Goal: Task Accomplishment & Management: Complete application form

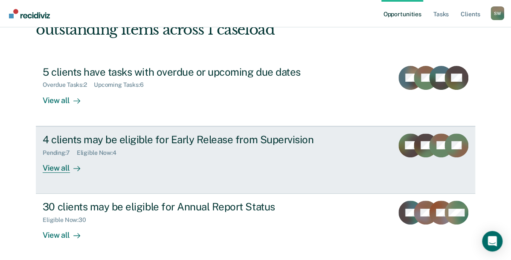
scroll to position [77, 0]
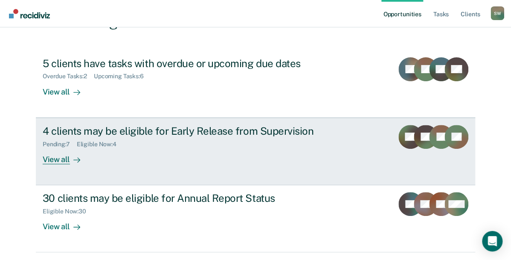
click at [59, 160] on div "View all" at bounding box center [67, 155] width 48 height 17
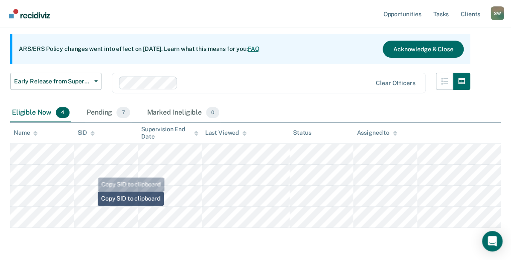
scroll to position [77, 0]
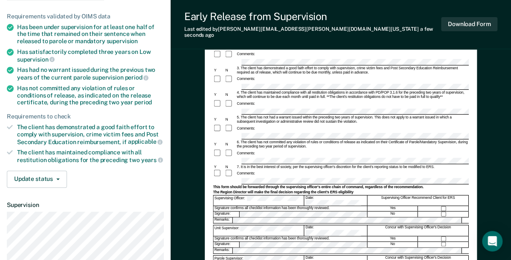
scroll to position [85, 0]
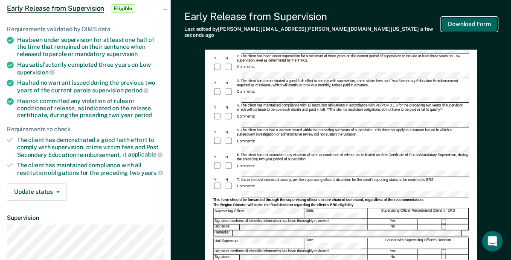
click at [459, 22] on button "Download Form" at bounding box center [469, 24] width 56 height 14
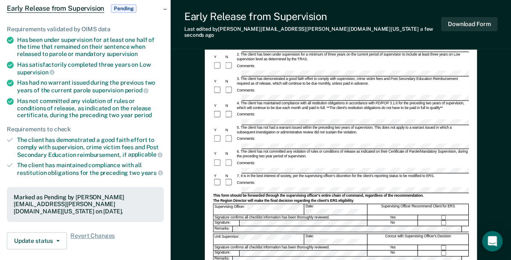
scroll to position [0, 0]
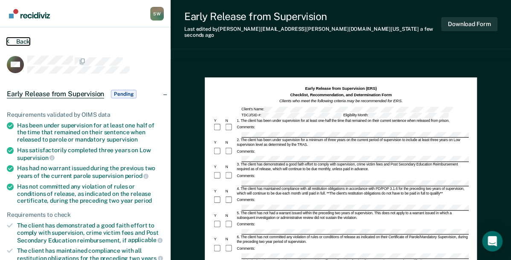
click at [11, 41] on button "Back" at bounding box center [18, 42] width 23 height 8
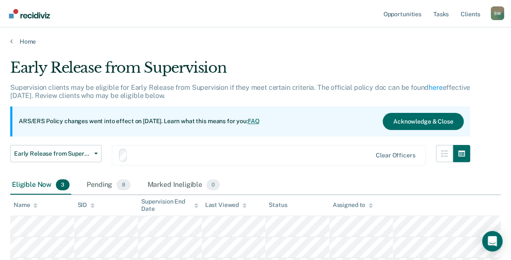
scroll to position [77, 0]
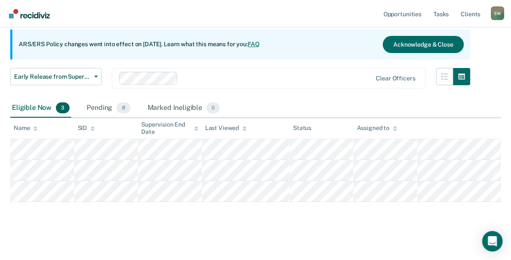
click at [386, 227] on main "Early Release from Supervision Supervision clients may be eligible for Early Re…" at bounding box center [255, 114] width 511 height 292
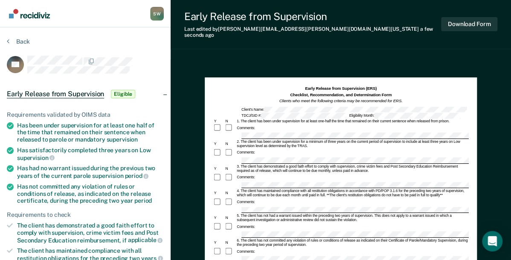
click at [421, 164] on div "3. The client has demonstrated a good faith effort to comply with supervision, …" at bounding box center [352, 168] width 233 height 9
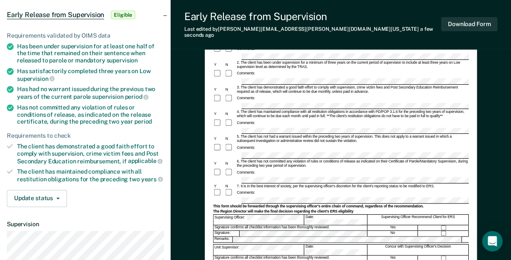
scroll to position [120, 0]
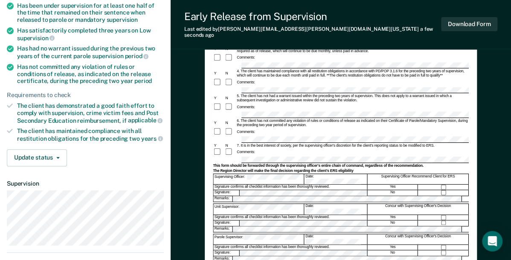
click at [287, 147] on div "Comments:" at bounding box center [341, 151] width 256 height 9
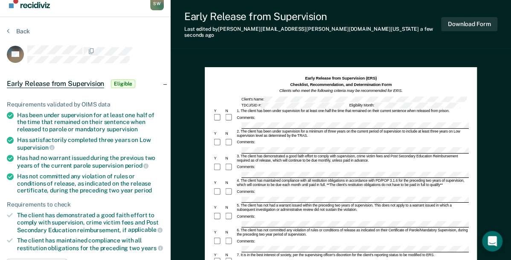
scroll to position [0, 0]
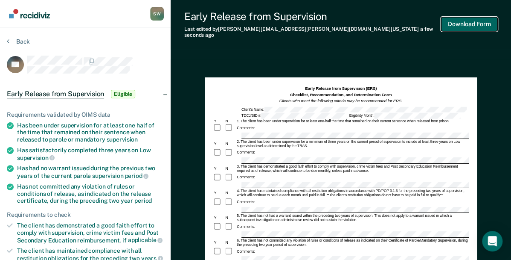
click at [472, 20] on button "Download Form" at bounding box center [469, 24] width 56 height 14
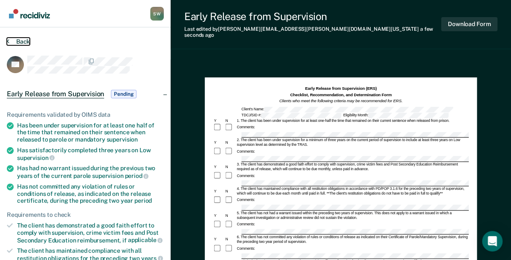
click at [22, 42] on button "Back" at bounding box center [18, 42] width 23 height 8
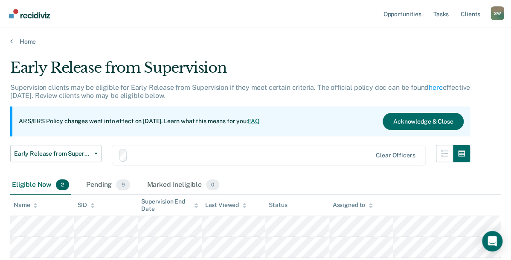
scroll to position [58, 0]
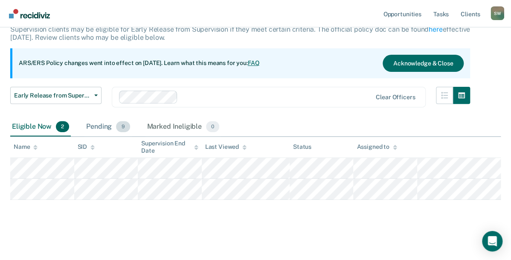
click at [105, 123] on div "Pending 9" at bounding box center [108, 126] width 47 height 19
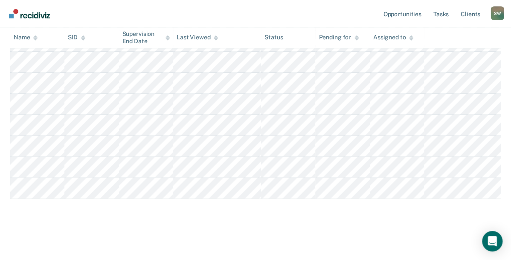
scroll to position [209, 0]
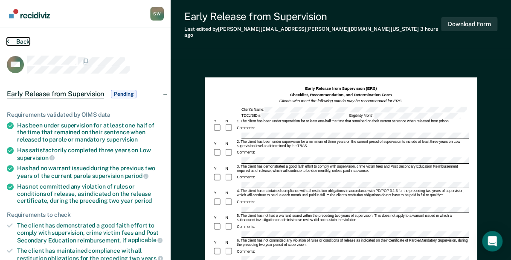
click at [24, 41] on button "Back" at bounding box center [18, 42] width 23 height 8
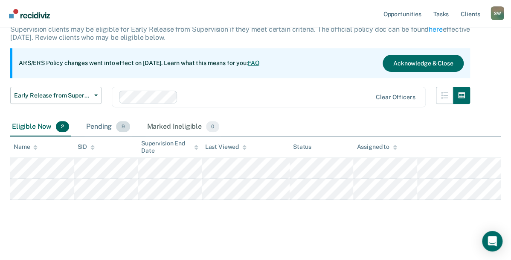
click at [99, 126] on div "Pending 9" at bounding box center [108, 126] width 47 height 19
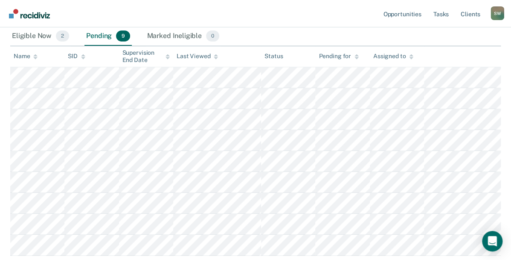
scroll to position [152, 0]
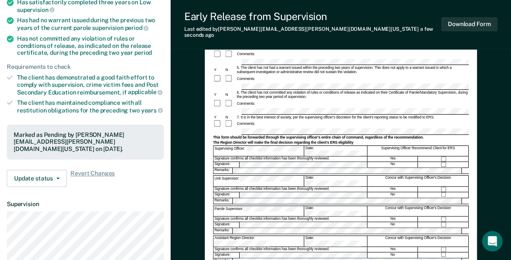
scroll to position [145, 0]
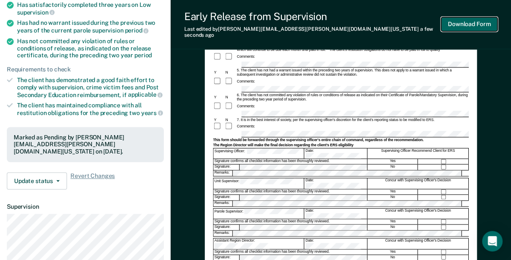
click at [460, 18] on button "Download Form" at bounding box center [469, 24] width 56 height 14
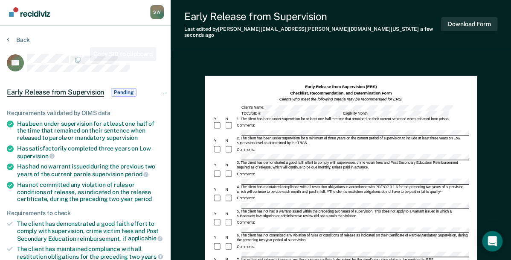
scroll to position [0, 0]
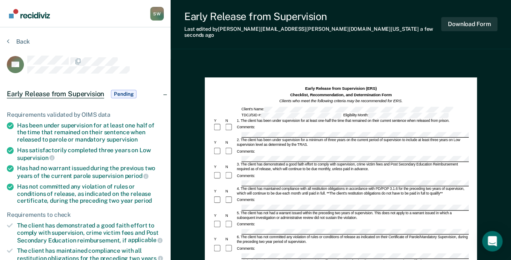
click at [6, 40] on section "Back ES Early Release from Supervision Pending Requirements validated by OIMS d…" at bounding box center [85, 258] width 171 height 463
click at [17, 44] on button "Back" at bounding box center [18, 42] width 23 height 8
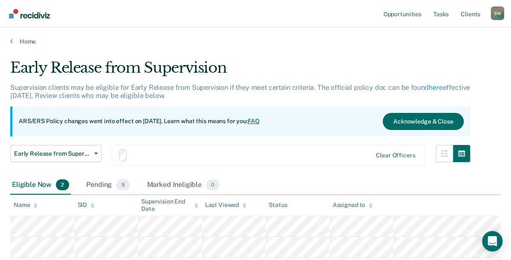
scroll to position [58, 0]
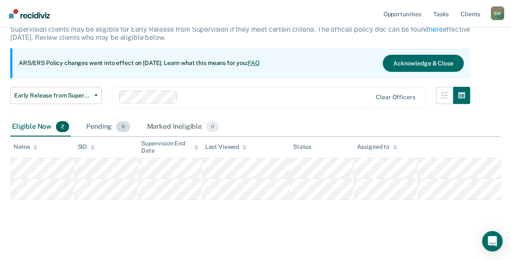
click at [103, 124] on div "Pending 9" at bounding box center [108, 126] width 47 height 19
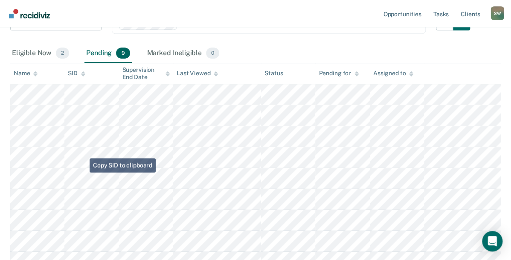
scroll to position [152, 0]
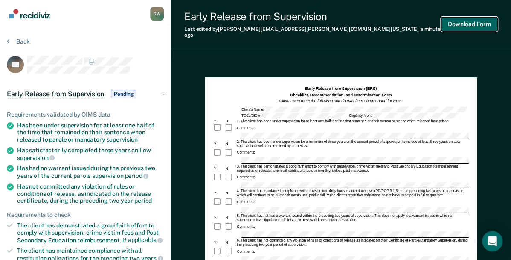
click at [458, 20] on button "Download Form" at bounding box center [469, 24] width 56 height 14
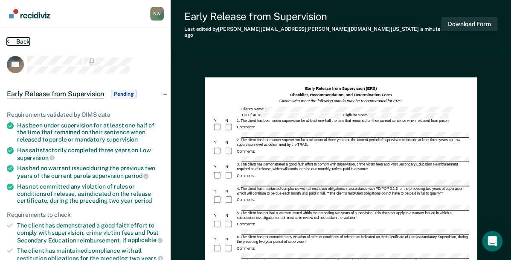
click at [20, 42] on button "Back" at bounding box center [18, 42] width 23 height 8
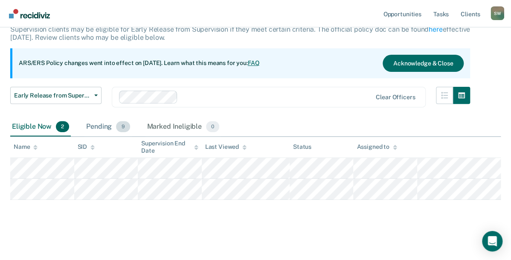
click at [102, 126] on div "Pending 9" at bounding box center [108, 126] width 47 height 19
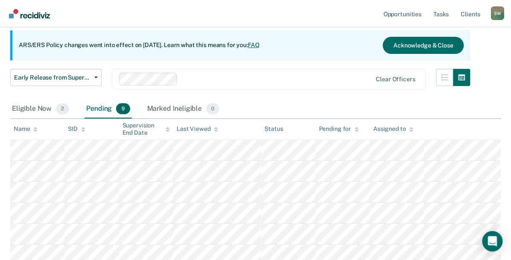
scroll to position [169, 0]
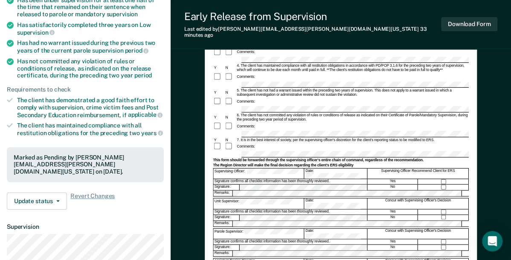
scroll to position [128, 0]
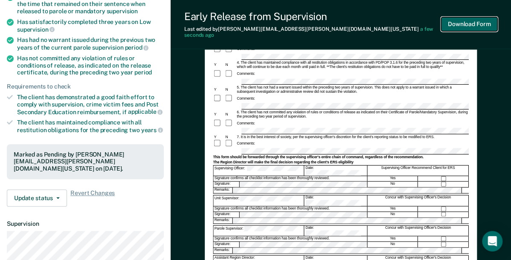
click at [464, 23] on button "Download Form" at bounding box center [469, 24] width 56 height 14
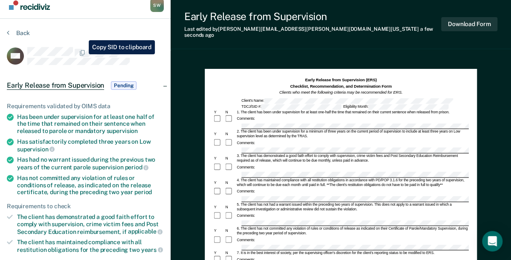
scroll to position [0, 0]
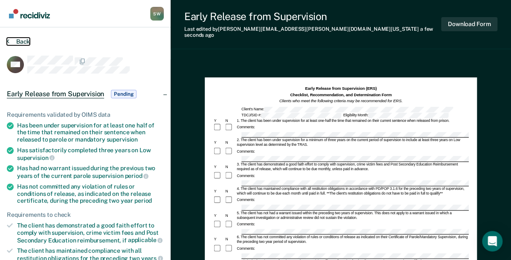
click at [19, 42] on button "Back" at bounding box center [18, 42] width 23 height 8
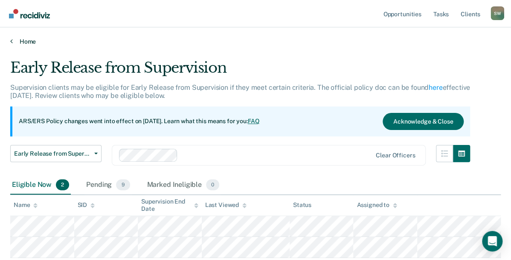
click at [17, 41] on link "Home" at bounding box center [255, 42] width 491 height 8
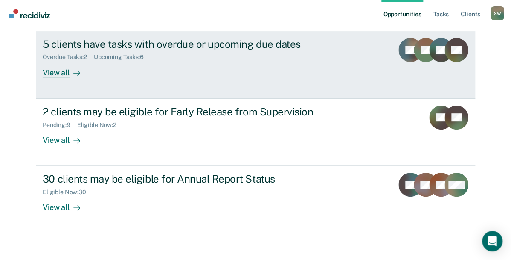
scroll to position [103, 0]
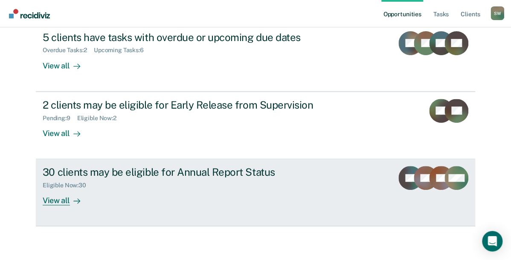
click at [62, 201] on div "View all" at bounding box center [67, 197] width 48 height 17
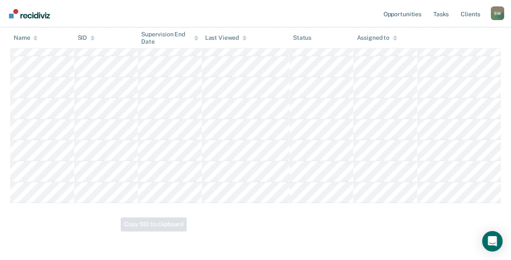
scroll to position [644, 0]
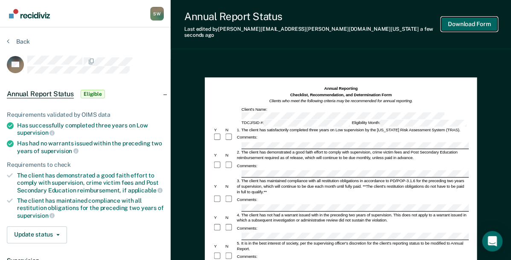
click at [465, 20] on button "Download Form" at bounding box center [469, 24] width 56 height 14
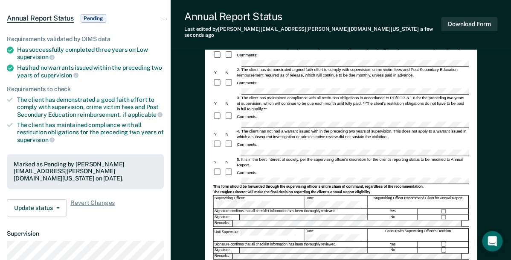
scroll to position [137, 0]
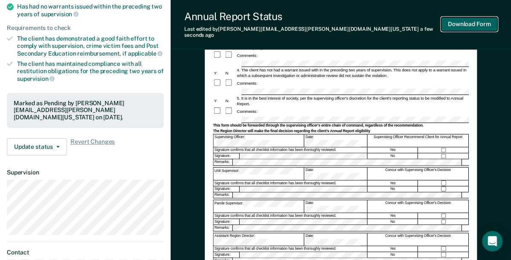
click at [456, 22] on button "Download Form" at bounding box center [469, 24] width 56 height 14
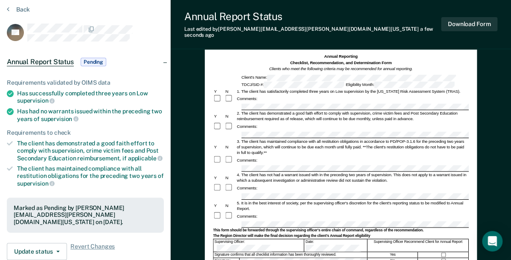
scroll to position [0, 0]
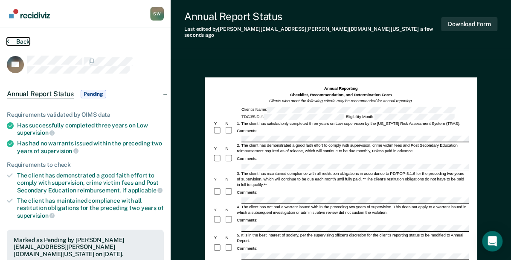
click at [14, 42] on button "Back" at bounding box center [18, 42] width 23 height 8
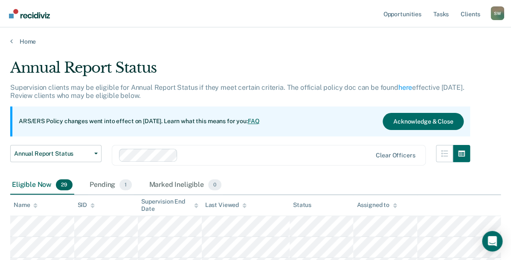
scroll to position [623, 0]
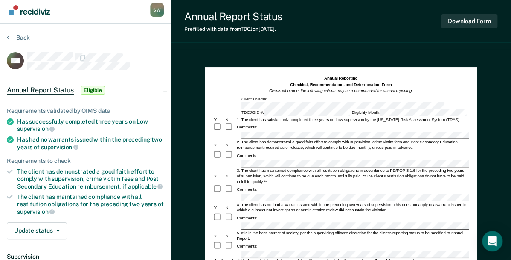
click at [412, 202] on div "4. The client has not had a warrant issued with in the preceding two years of s…" at bounding box center [352, 207] width 233 height 11
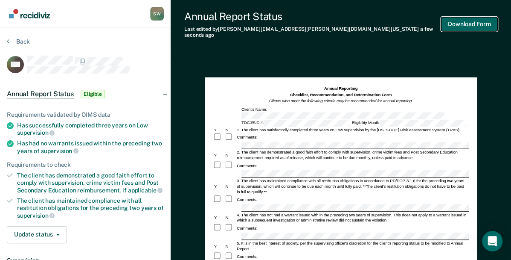
click at [471, 19] on button "Download Form" at bounding box center [469, 24] width 56 height 14
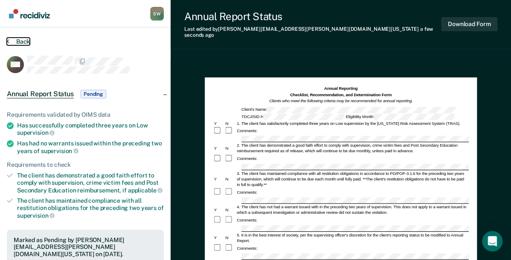
click at [15, 41] on button "Back" at bounding box center [18, 42] width 23 height 8
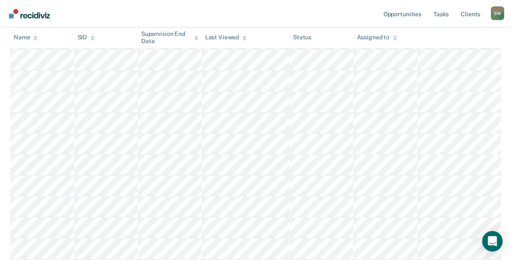
scroll to position [457, 0]
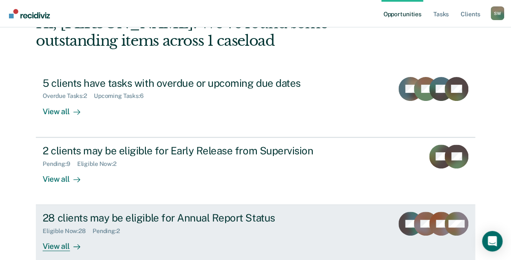
scroll to position [69, 0]
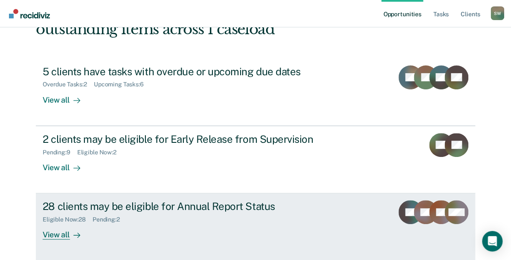
click at [52, 233] on div "View all" at bounding box center [67, 231] width 48 height 17
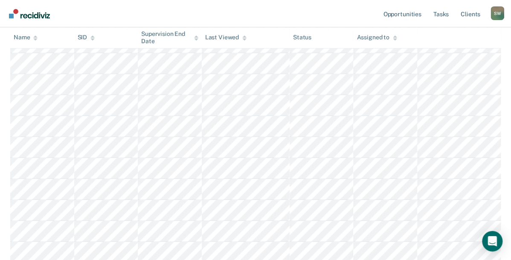
scroll to position [495, 0]
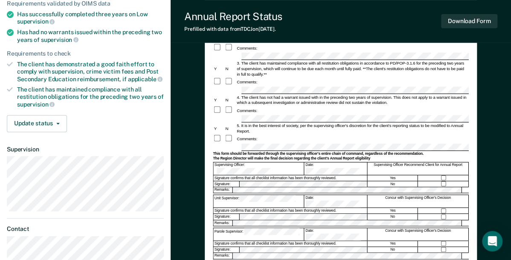
scroll to position [120, 0]
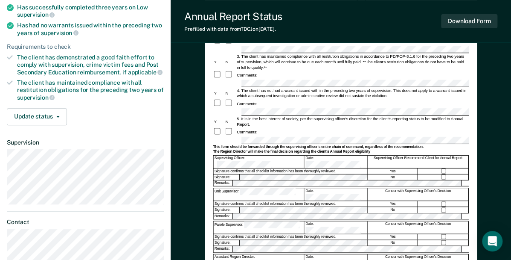
click at [331, 155] on form "Annual Reporting Checklist, Recommendation, and Determination Form Clients who …" at bounding box center [341, 143] width 256 height 362
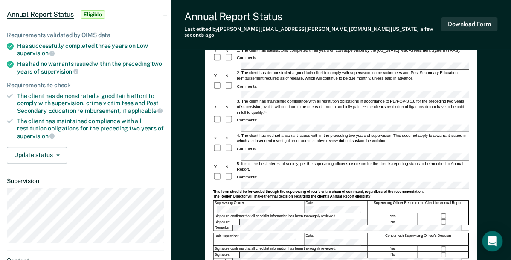
scroll to position [79, 0]
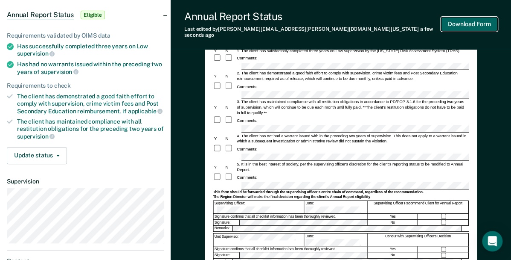
click at [460, 20] on button "Download Form" at bounding box center [469, 24] width 56 height 14
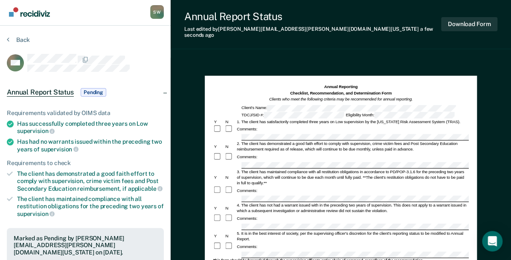
scroll to position [0, 0]
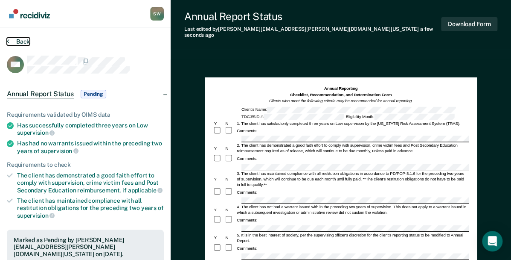
click at [8, 39] on icon at bounding box center [8, 41] width 3 height 7
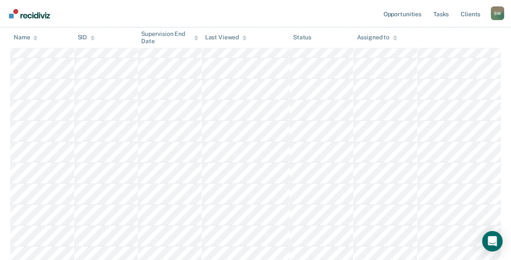
scroll to position [428, 0]
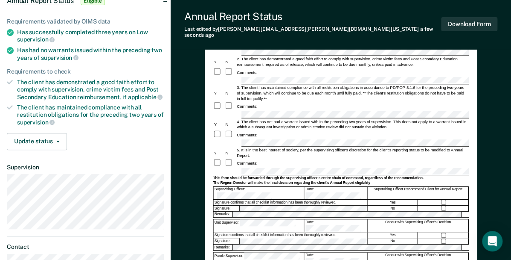
scroll to position [26, 0]
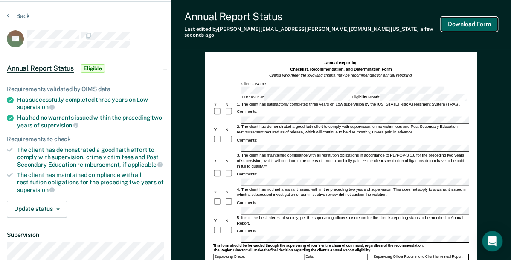
click at [456, 18] on button "Download Form" at bounding box center [469, 24] width 56 height 14
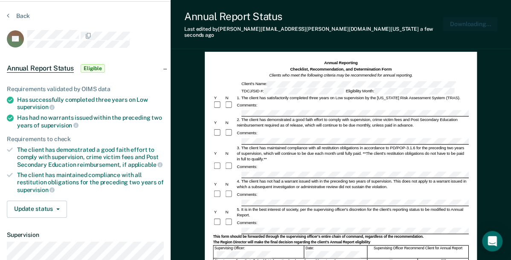
scroll to position [0, 0]
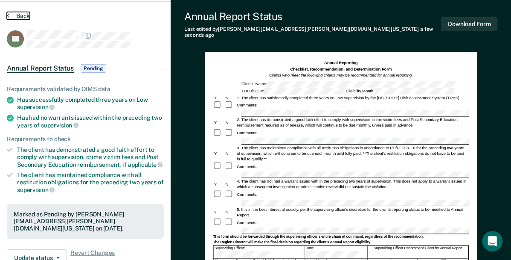
click at [18, 12] on button "Back" at bounding box center [18, 16] width 23 height 8
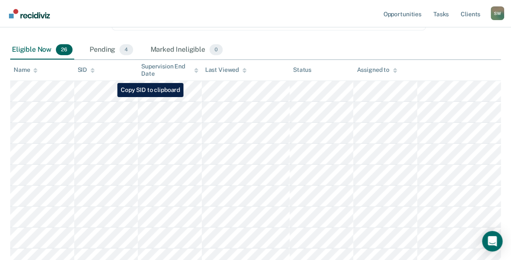
scroll to position [44, 0]
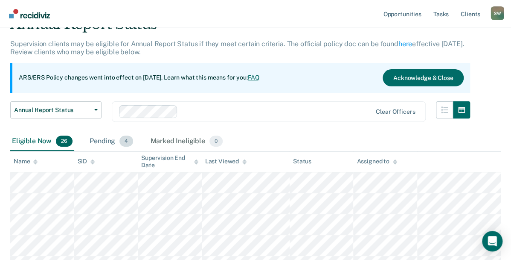
click at [108, 140] on div "Pending 4" at bounding box center [111, 141] width 47 height 19
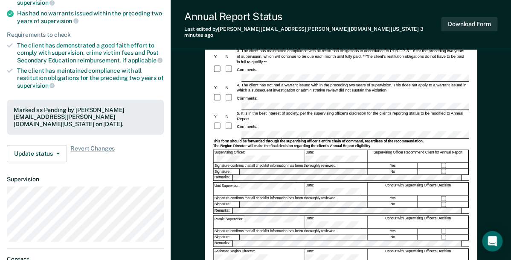
scroll to position [137, 0]
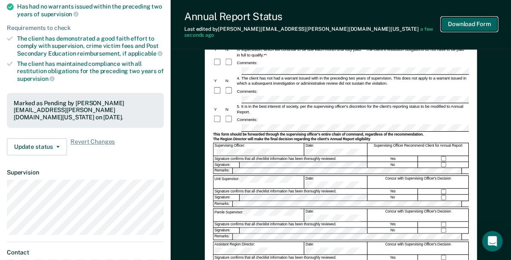
click at [459, 22] on button "Download Form" at bounding box center [469, 24] width 56 height 14
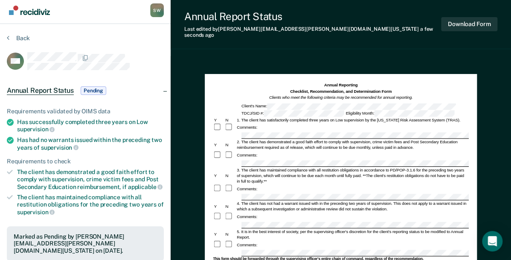
scroll to position [0, 0]
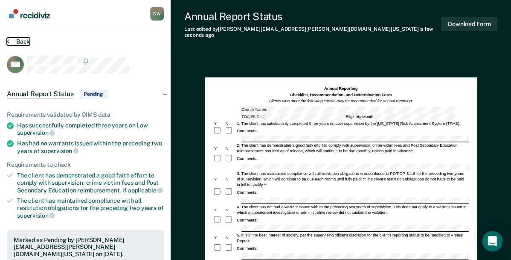
click at [19, 41] on button "Back" at bounding box center [18, 42] width 23 height 8
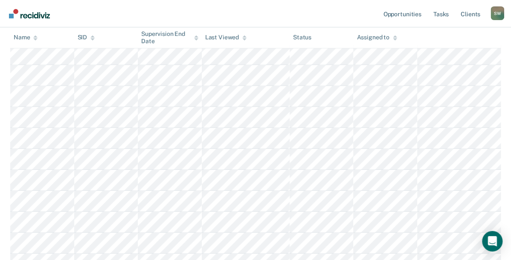
scroll to position [180, 0]
